Goal: Information Seeking & Learning: Understand process/instructions

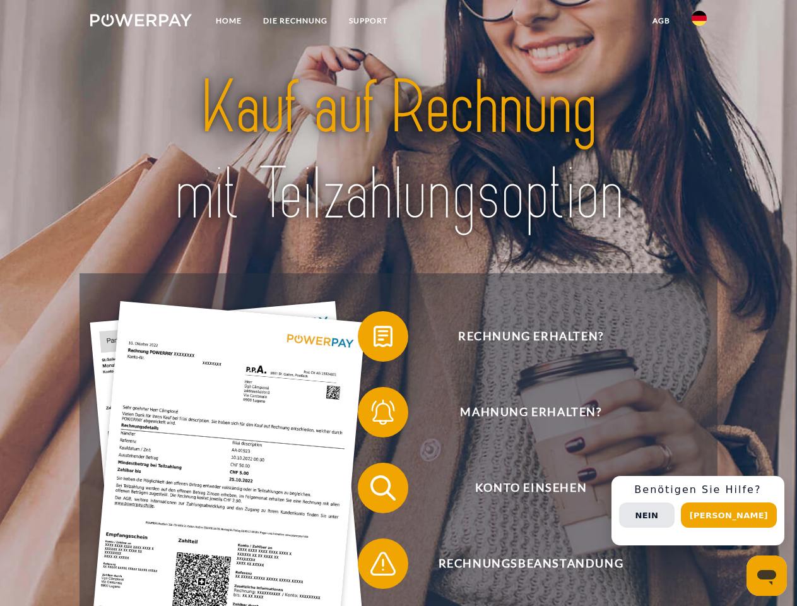
click at [141, 22] on img at bounding box center [141, 20] width 102 height 13
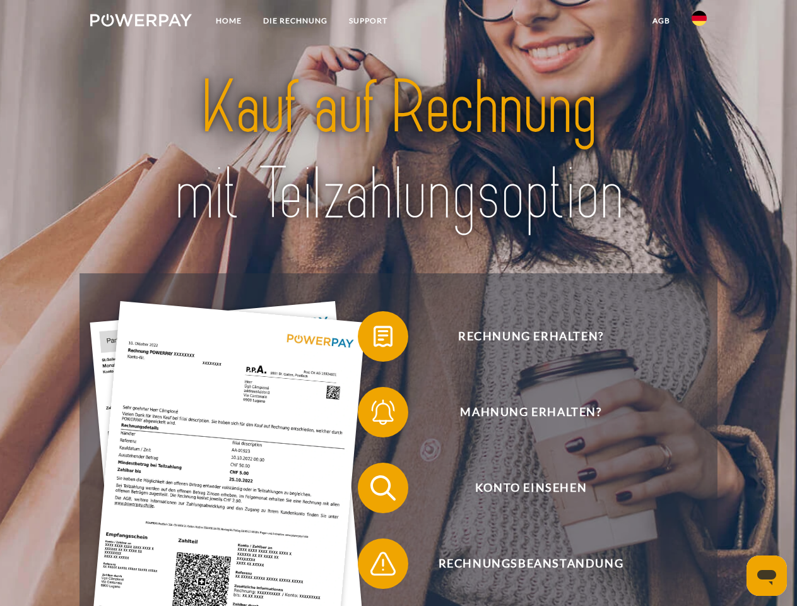
click at [699, 22] on img at bounding box center [699, 18] width 15 height 15
click at [661, 21] on link "agb" at bounding box center [661, 20] width 39 height 23
click at [374, 339] on span at bounding box center [364, 336] width 63 height 63
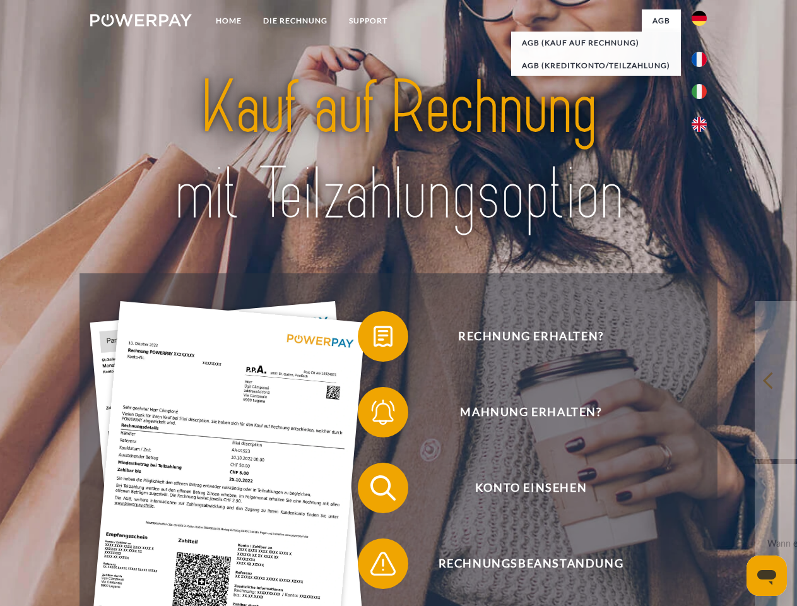
click at [374, 415] on span at bounding box center [364, 412] width 63 height 63
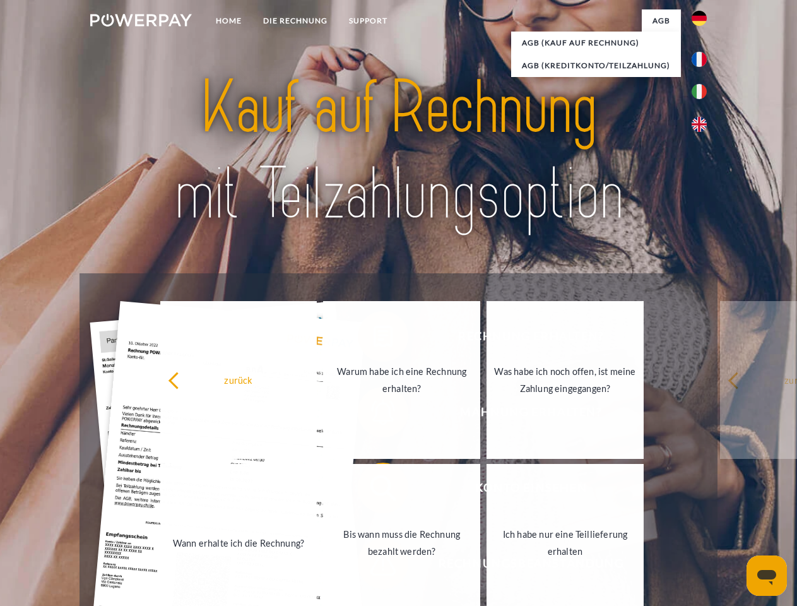
click at [374, 490] on link "Bis wann muss die Rechnung bezahlt werden?" at bounding box center [401, 543] width 157 height 158
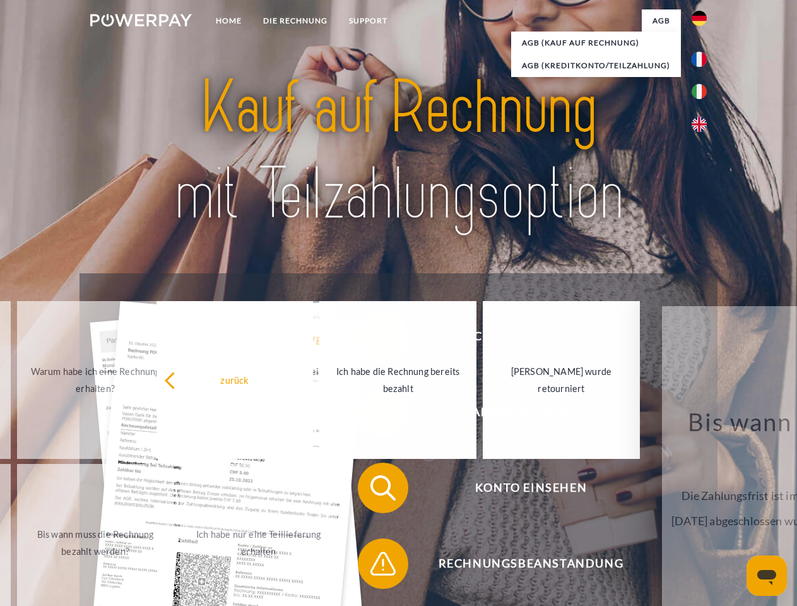
click at [374, 566] on span at bounding box center [364, 563] width 63 height 63
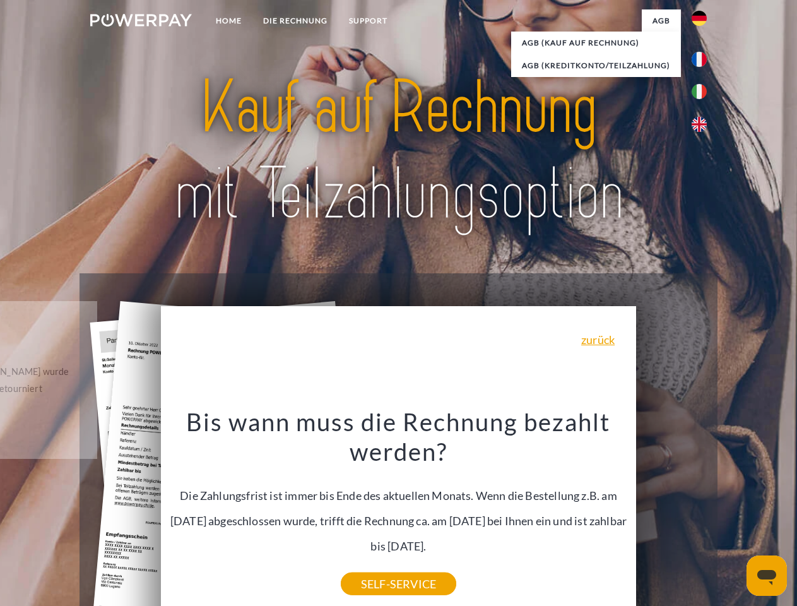
click at [703, 511] on div "Rechnung erhalten? Mahnung erhalten? Konto einsehen" at bounding box center [399, 525] width 638 height 505
click at [672, 513] on span "Konto einsehen" at bounding box center [530, 488] width 309 height 50
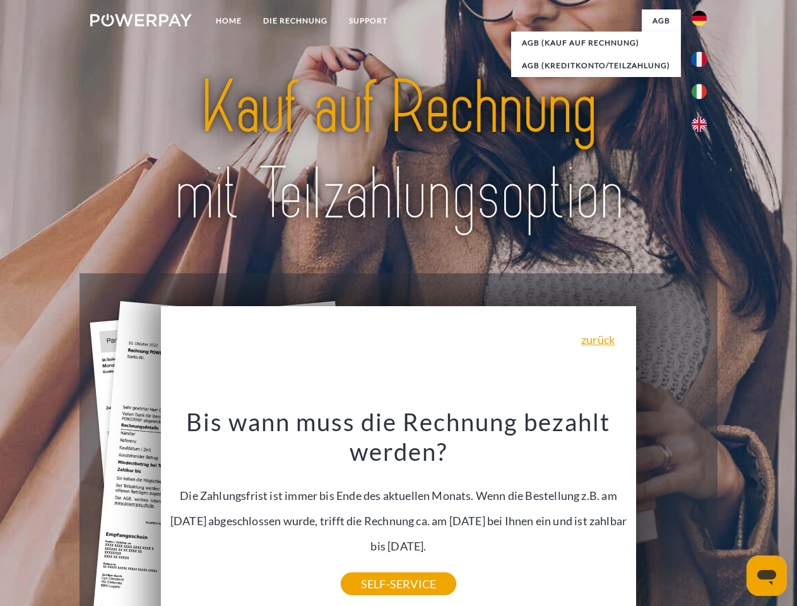
click at [734, 515] on header "Home DIE RECHNUNG SUPPORT" at bounding box center [398, 436] width 797 height 872
